Goal: Information Seeking & Learning: Learn about a topic

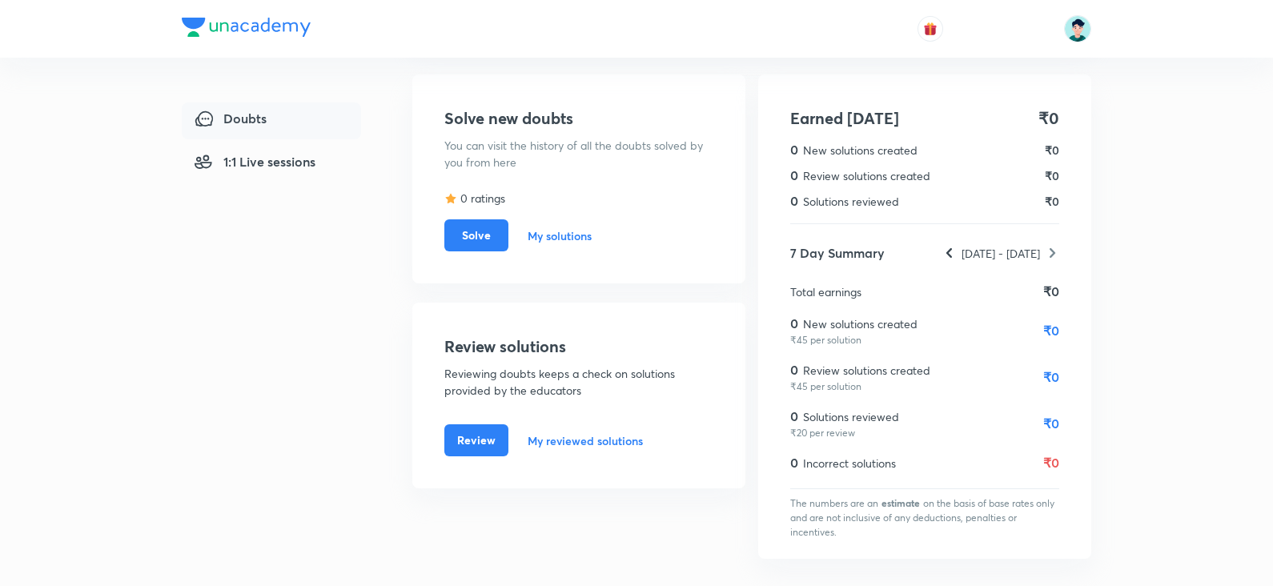
click at [182, 22] on img at bounding box center [246, 27] width 129 height 19
click at [254, 30] on img at bounding box center [246, 27] width 129 height 19
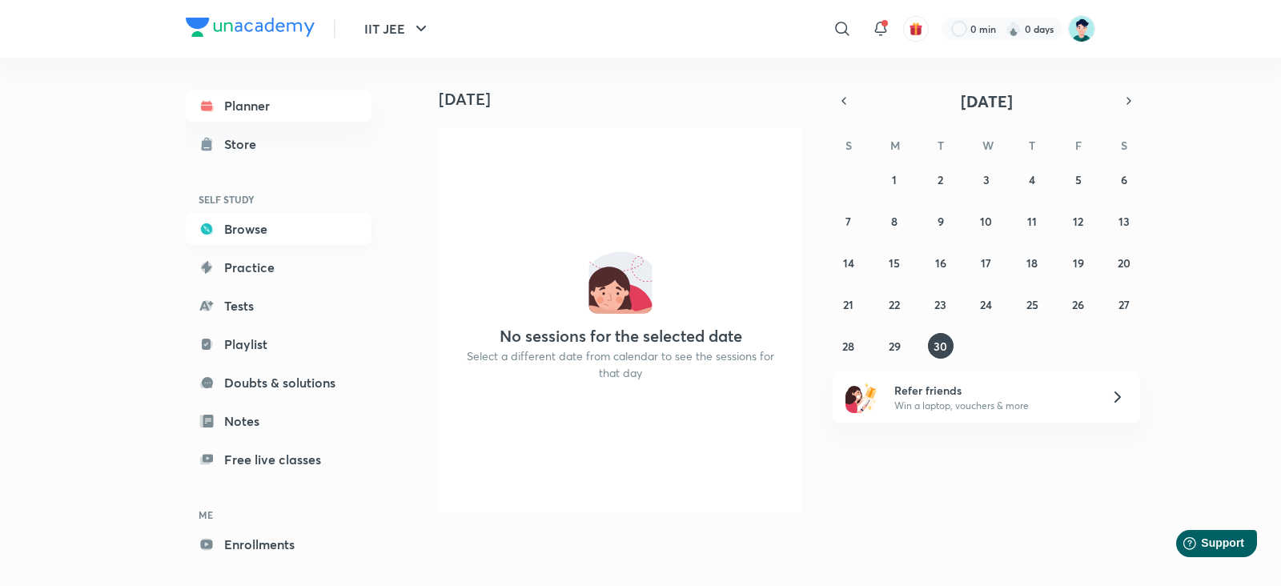
click at [271, 240] on link "Browse" at bounding box center [279, 229] width 186 height 32
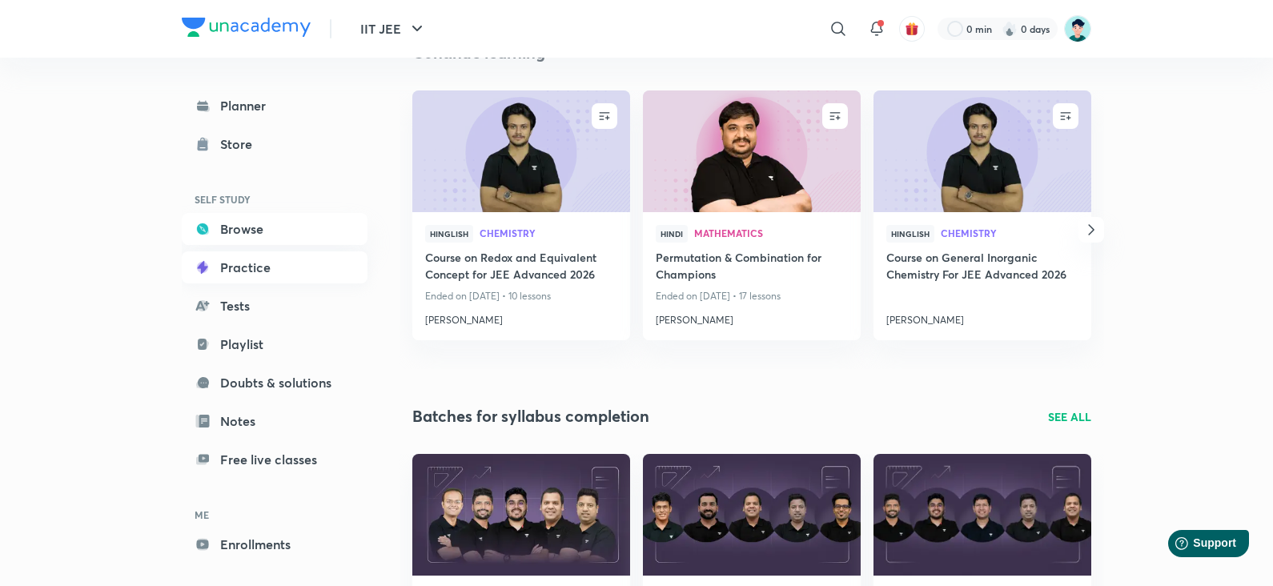
click at [270, 272] on link "Practice" at bounding box center [275, 267] width 186 height 32
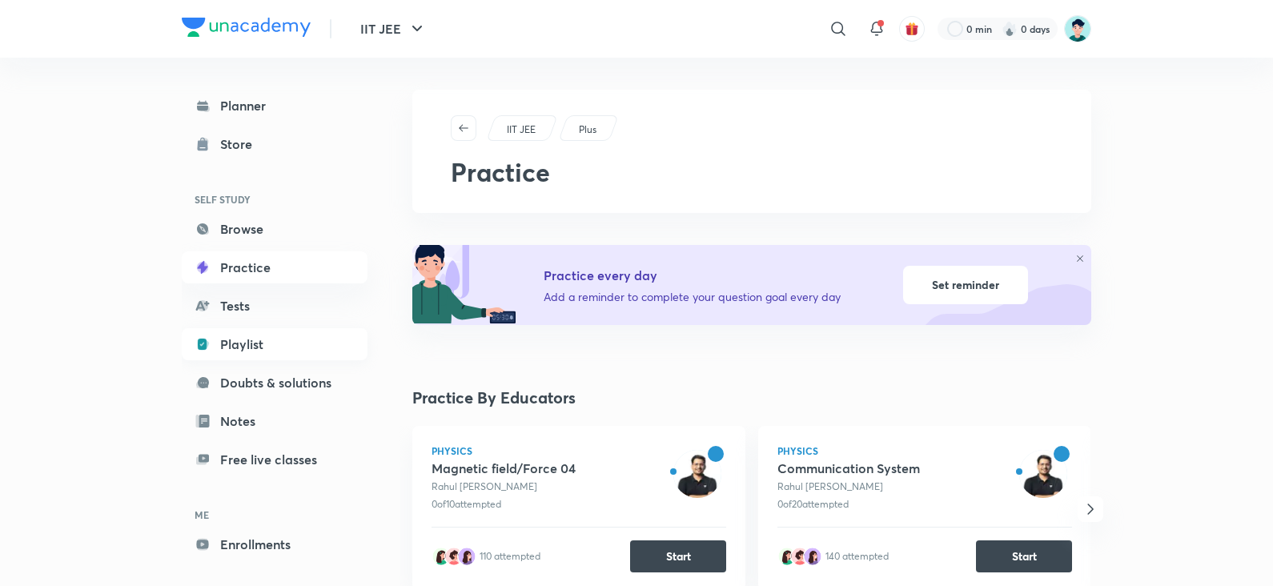
click at [236, 348] on link "Playlist" at bounding box center [275, 344] width 186 height 32
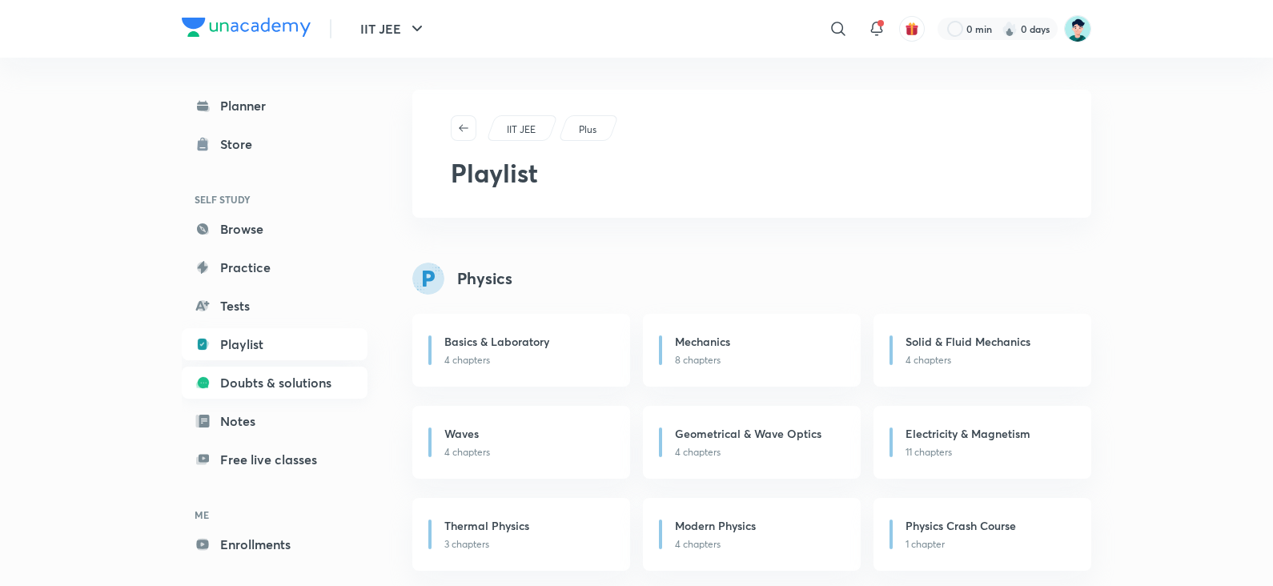
click at [285, 380] on link "Doubts & solutions" at bounding box center [275, 383] width 186 height 32
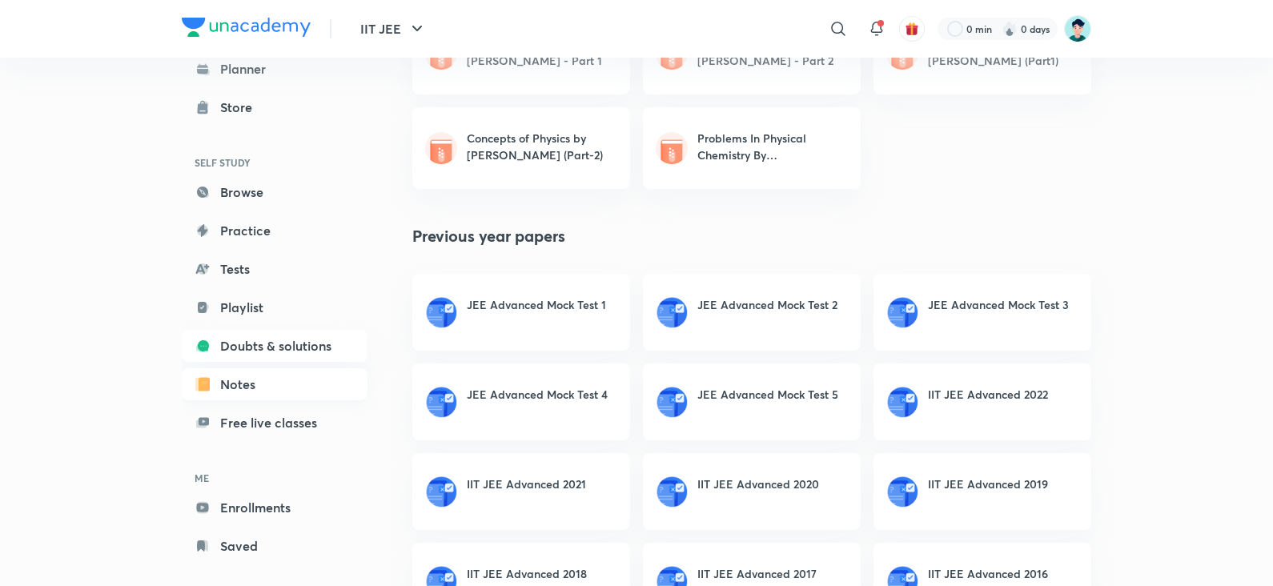
scroll to position [57, 0]
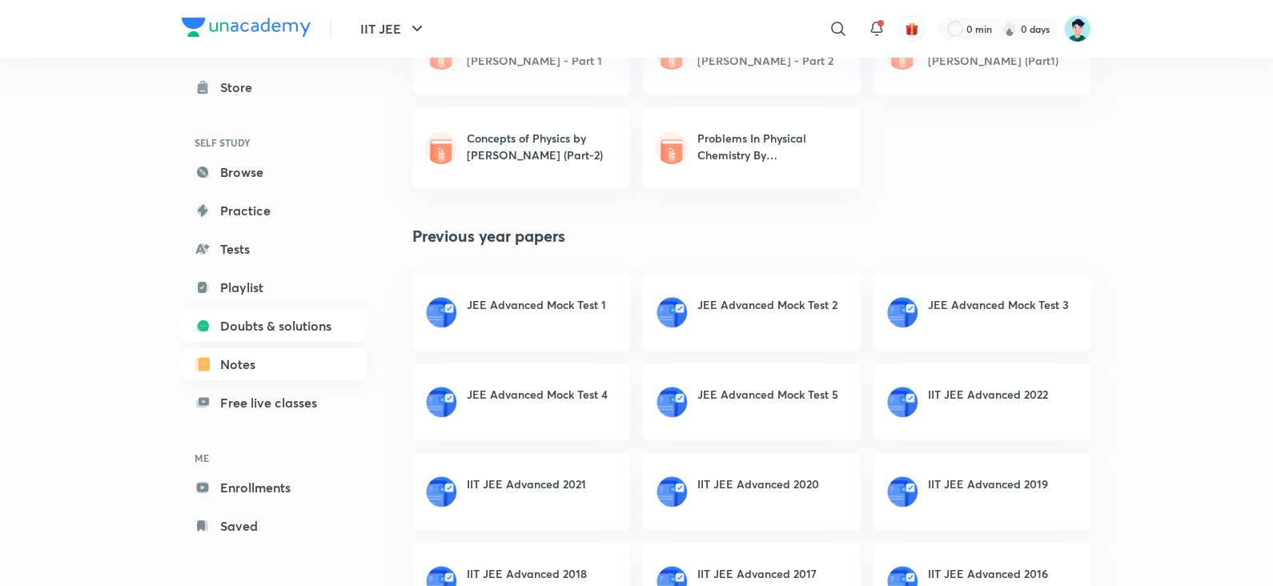
click at [280, 354] on link "Notes" at bounding box center [275, 364] width 186 height 32
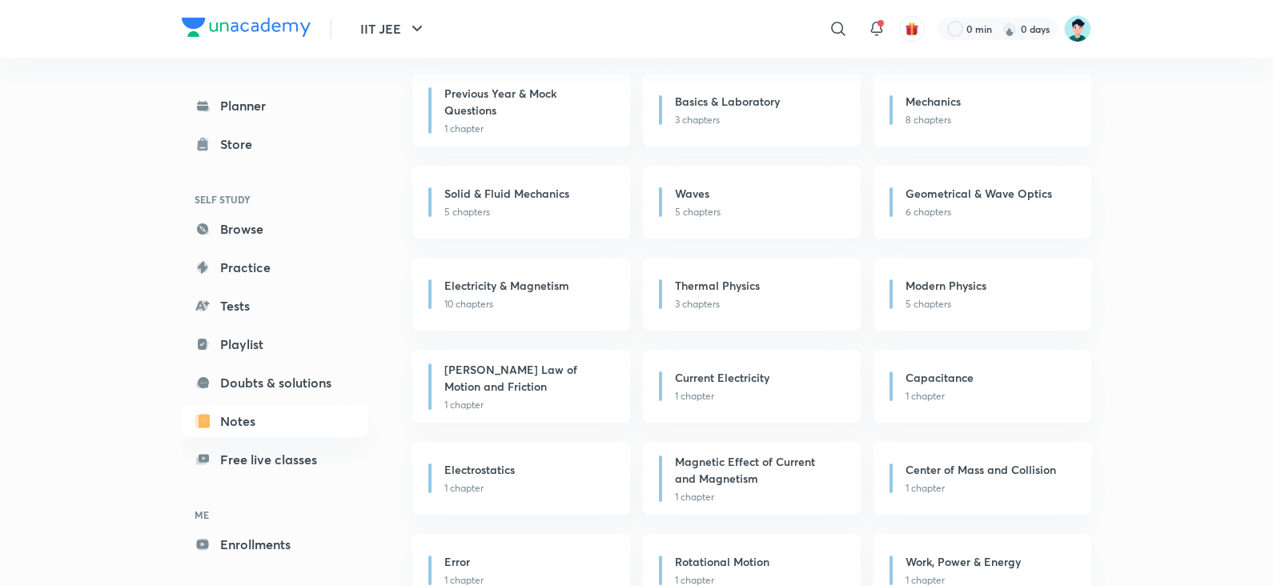
scroll to position [300, 0]
